Goal: Information Seeking & Learning: Understand process/instructions

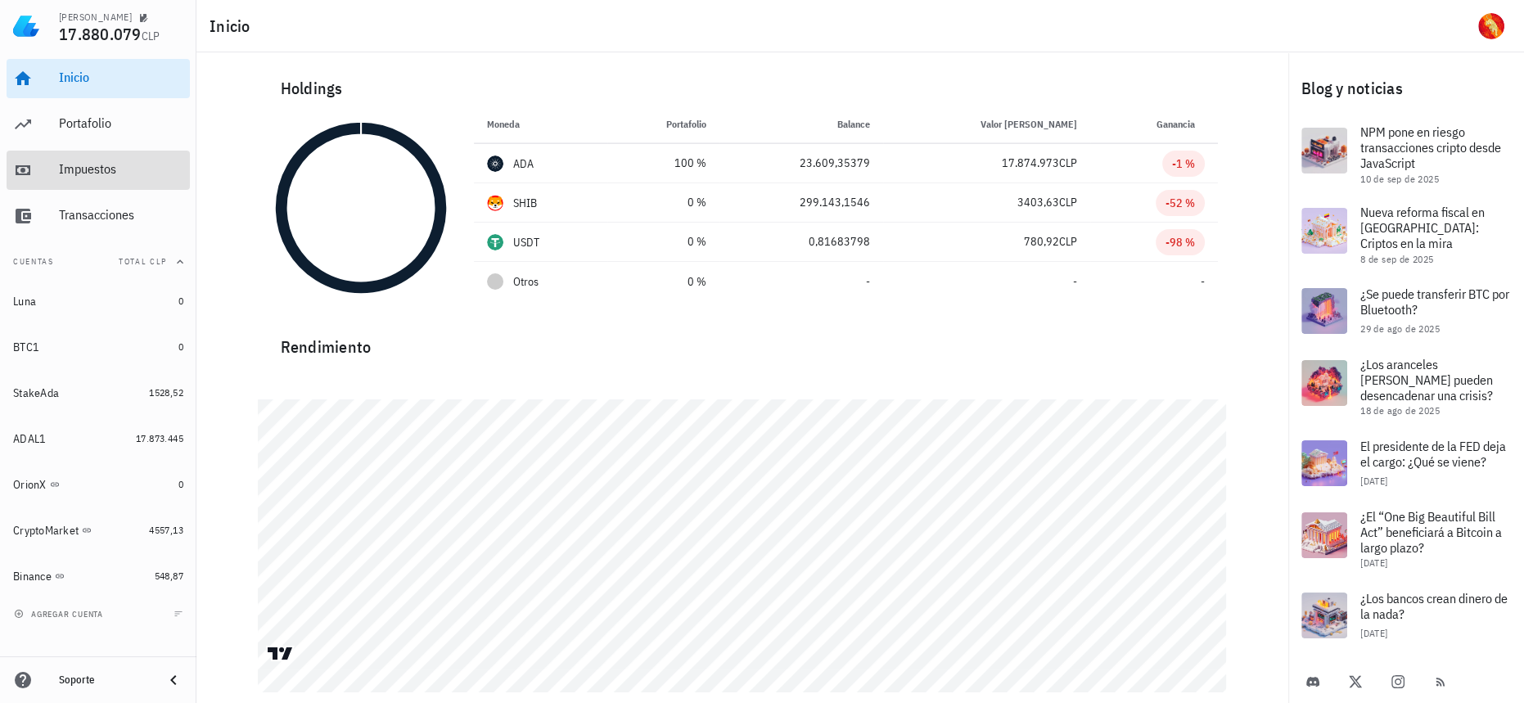
click at [107, 162] on div "Impuestos" at bounding box center [121, 169] width 124 height 16
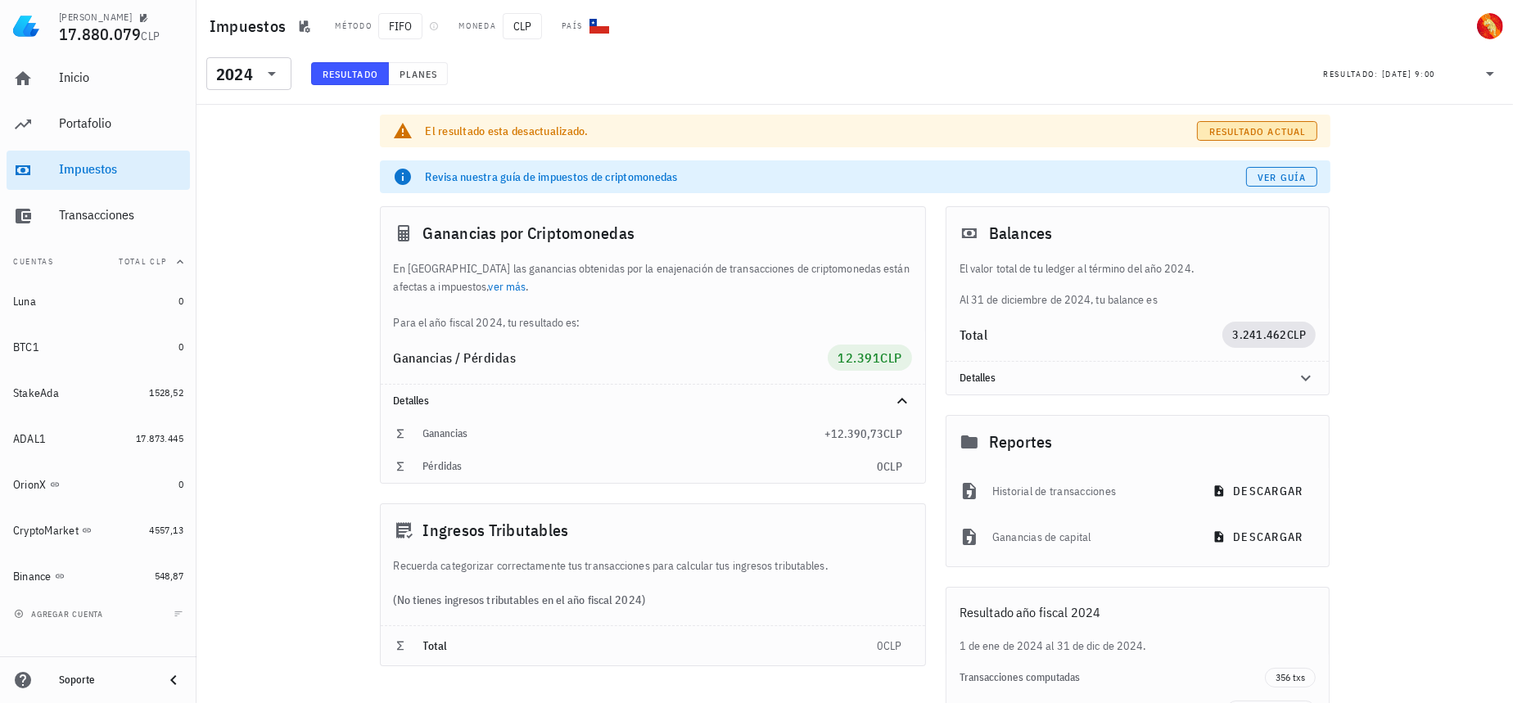
click at [1286, 139] on button "Resultado actual" at bounding box center [1257, 131] width 120 height 20
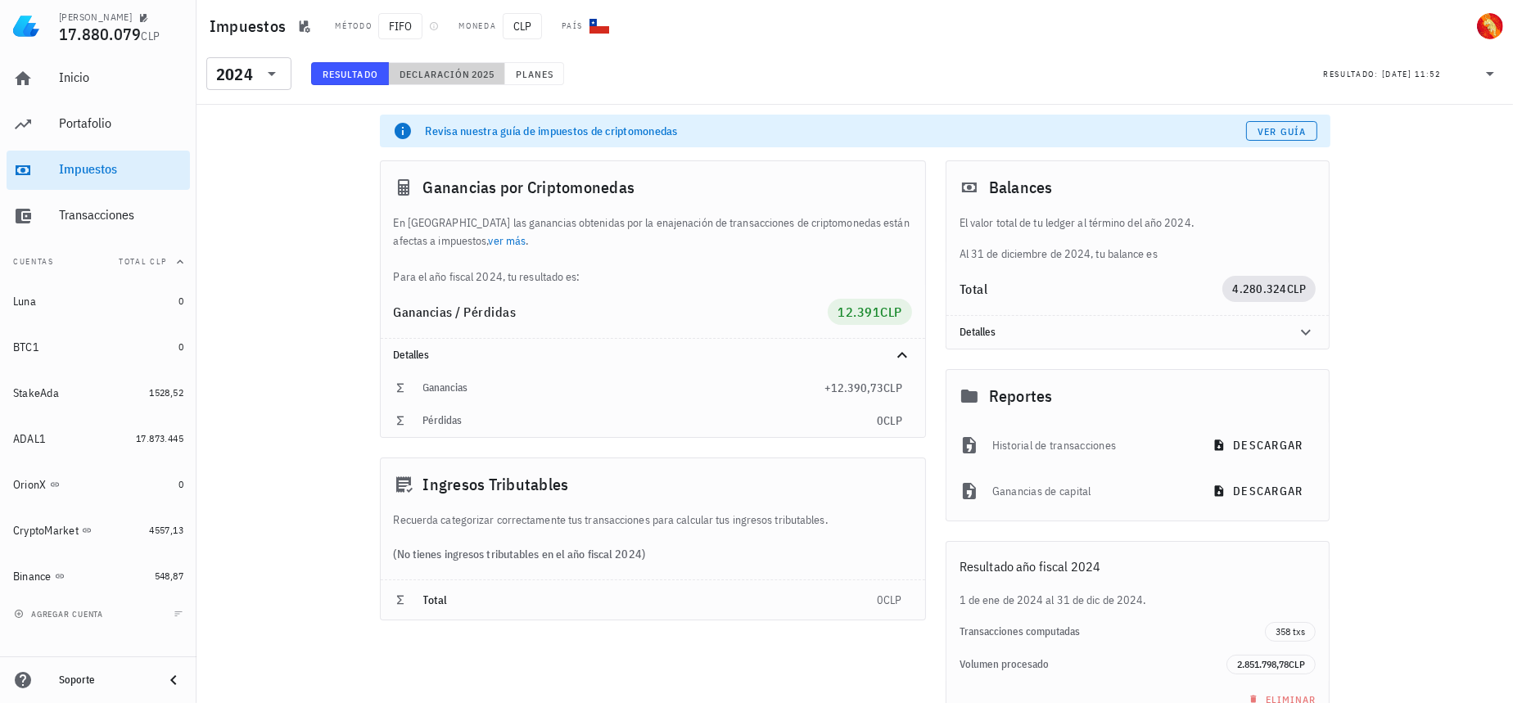
click at [465, 72] on span "Declaración" at bounding box center [435, 74] width 72 height 12
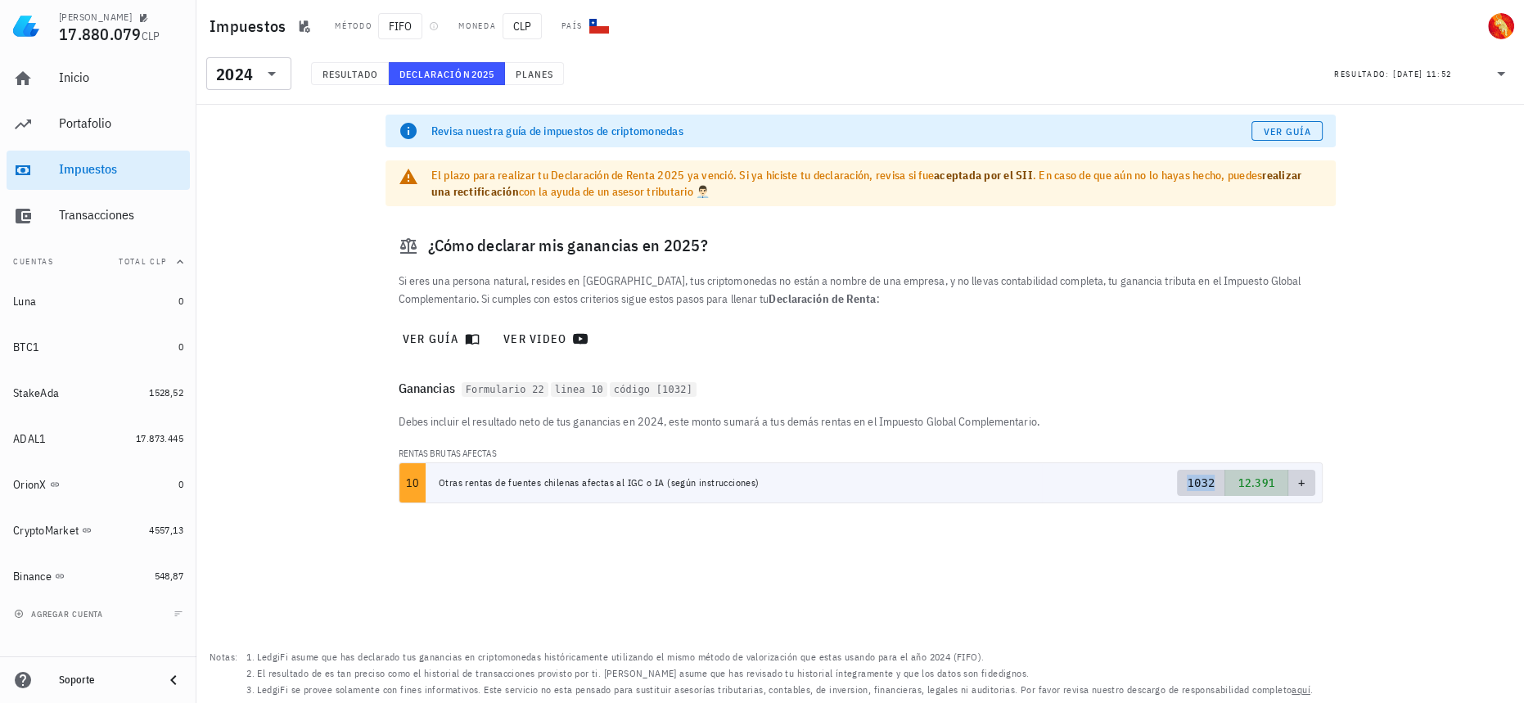
drag, startPoint x: 1195, startPoint y: 484, endPoint x: 1218, endPoint y: 484, distance: 22.9
click at [1218, 484] on span "1032 12.391 +" at bounding box center [1246, 483] width 118 height 26
drag, startPoint x: 436, startPoint y: 481, endPoint x: 1218, endPoint y: 484, distance: 781.8
click at [1218, 484] on tr "10 Otras [PERSON_NAME] chilenas afectas al IGC o IA (según instrucciones) 1032 …" at bounding box center [860, 482] width 923 height 39
click at [757, 515] on div "Debes incluir el resultado neto de tus ganancias en 2024, este monto sumará a t…" at bounding box center [861, 465] width 950 height 104
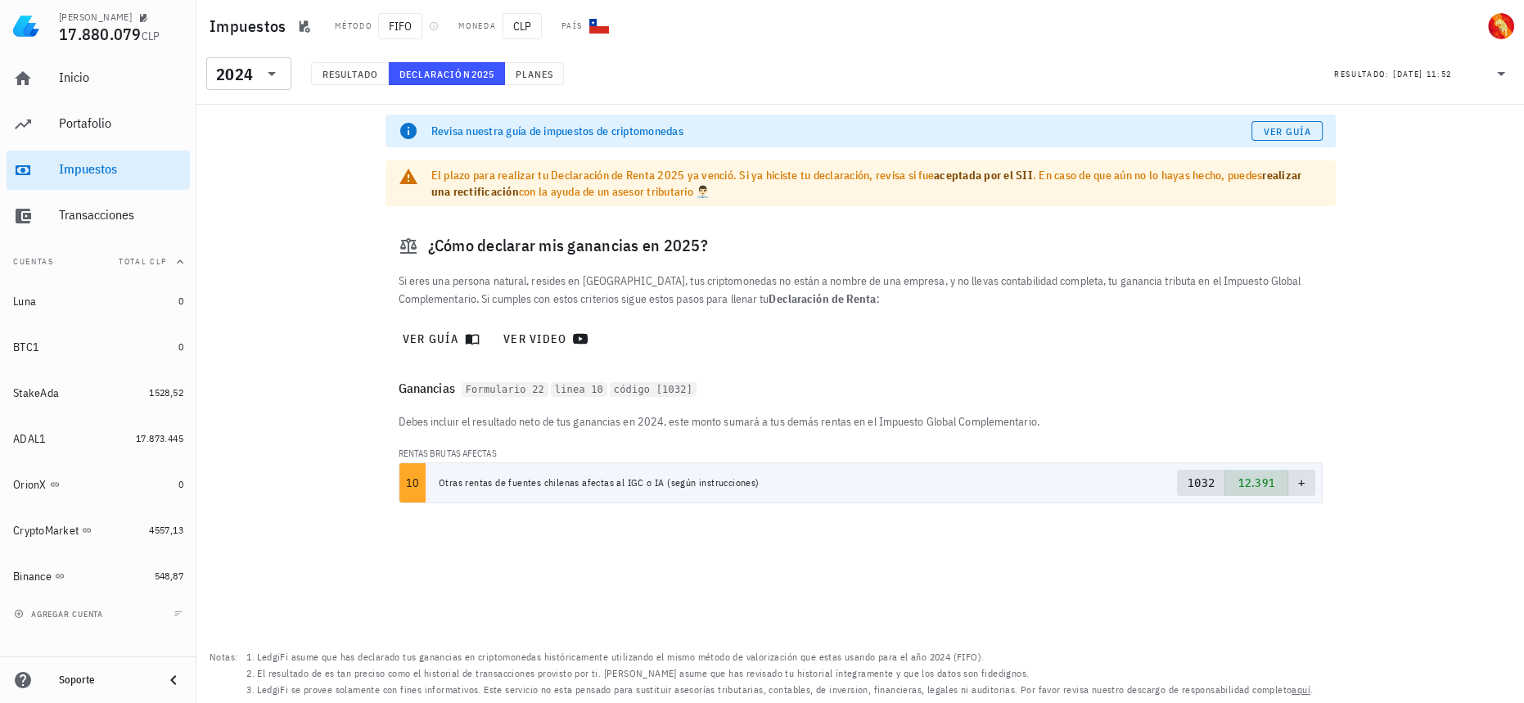
drag, startPoint x: 756, startPoint y: 492, endPoint x: 431, endPoint y: 482, distance: 325.1
click at [431, 482] on td "Otras rentas de fuentes chilenas afectas al IGC o IA (según instrucciones)" at bounding box center [734, 482] width 616 height 39
copy td "Otras rentas de fuentes chilenas afectas al IGC o IA (según instrucciones)"
